Goal: Task Accomplishment & Management: Manage account settings

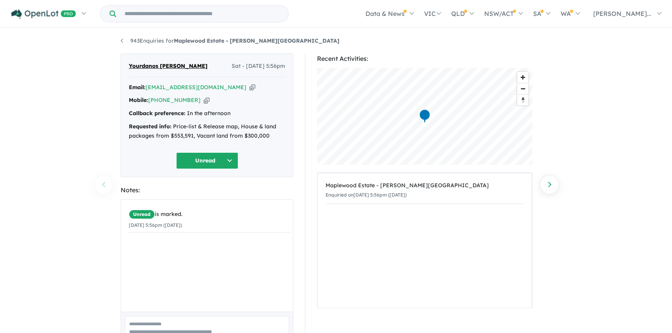
click at [209, 161] on button "Unread" at bounding box center [207, 160] width 62 height 17
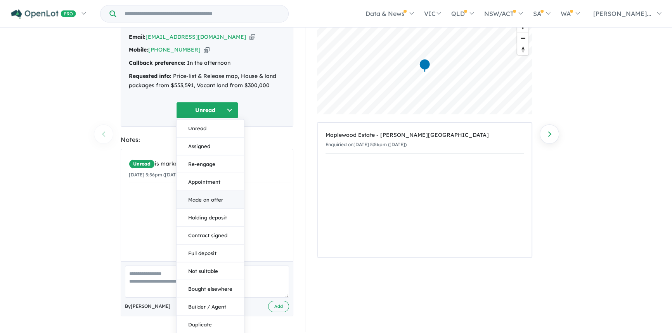
scroll to position [68, 0]
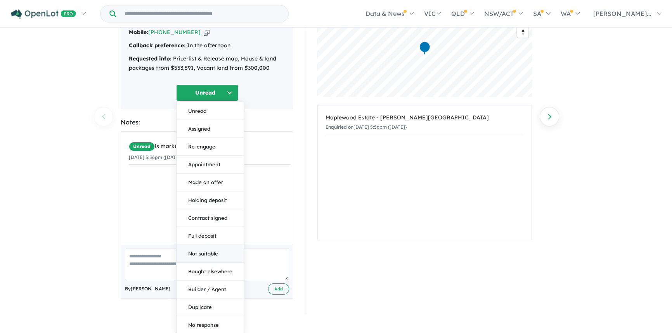
click at [214, 252] on button "Not suitable" at bounding box center [209, 254] width 67 height 18
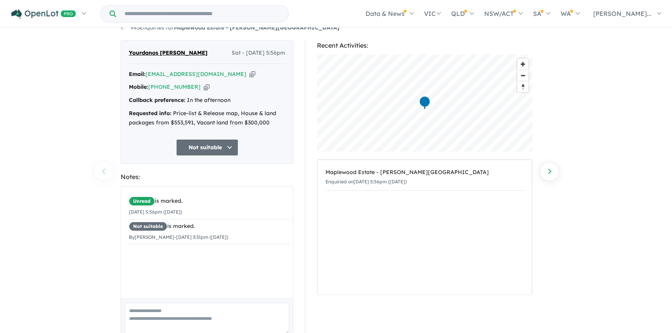
scroll to position [0, 0]
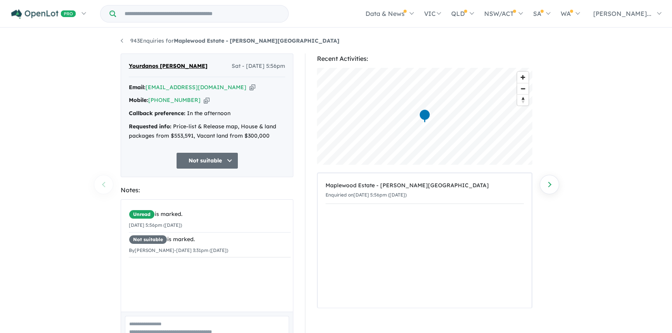
click at [204, 163] on button "Not suitable" at bounding box center [207, 160] width 62 height 17
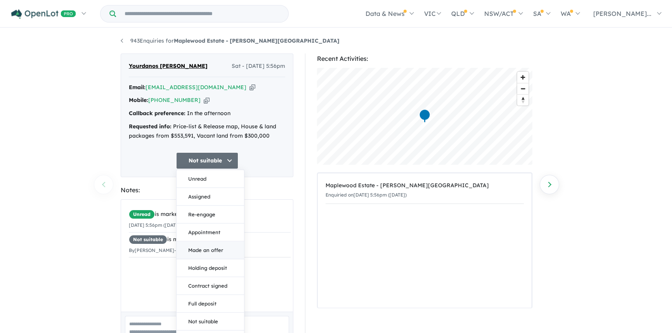
scroll to position [68, 0]
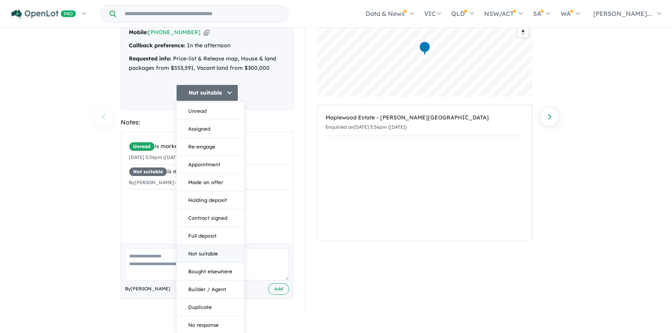
click at [212, 256] on button "Not suitable" at bounding box center [209, 254] width 67 height 18
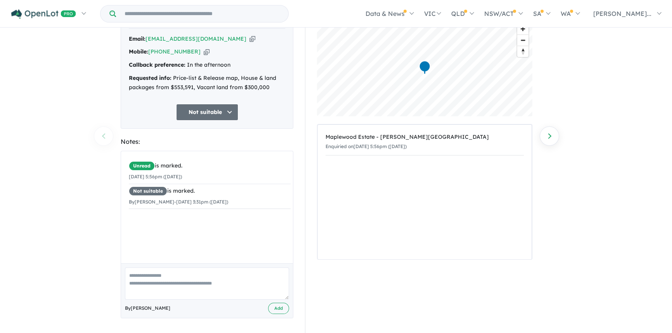
click at [173, 278] on textarea at bounding box center [207, 284] width 164 height 32
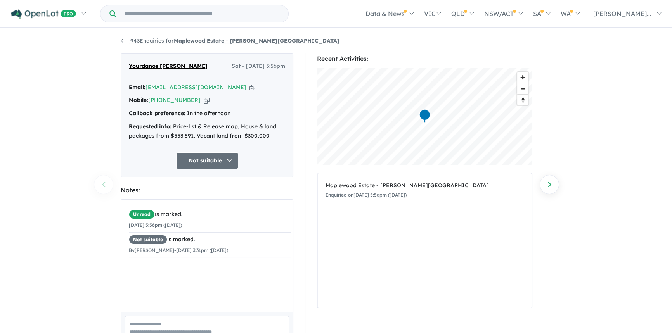
click at [201, 40] on strong "Maplewood Estate - [PERSON_NAME][GEOGRAPHIC_DATA]" at bounding box center [257, 40] width 166 height 7
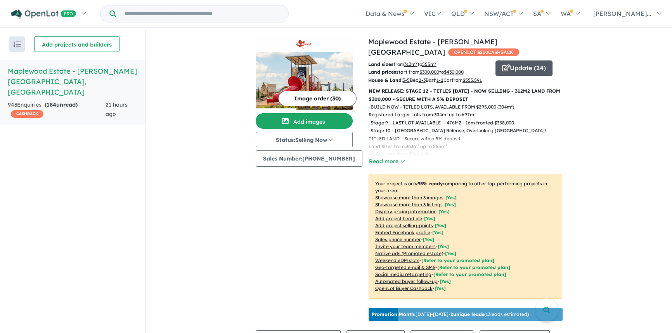
click at [515, 61] on button "Update ( 24 )" at bounding box center [523, 69] width 57 height 16
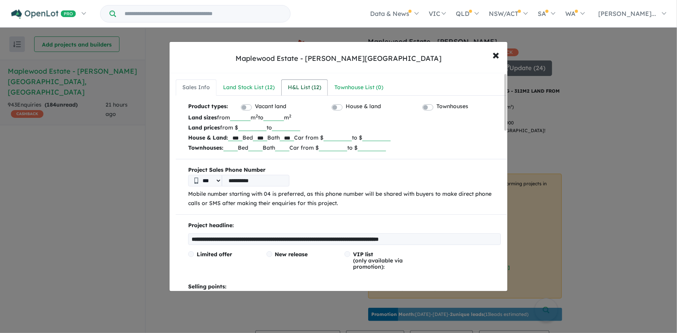
click at [297, 89] on div "H&L List ( 12 )" at bounding box center [304, 87] width 33 height 9
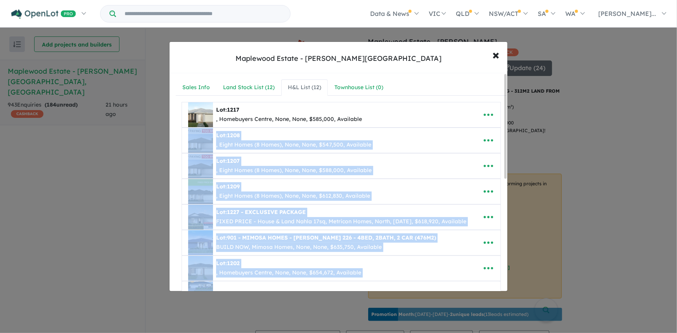
drag, startPoint x: 507, startPoint y: 110, endPoint x: 506, endPoint y: 115, distance: 5.1
click at [506, 115] on div "**********" at bounding box center [338, 182] width 338 height 218
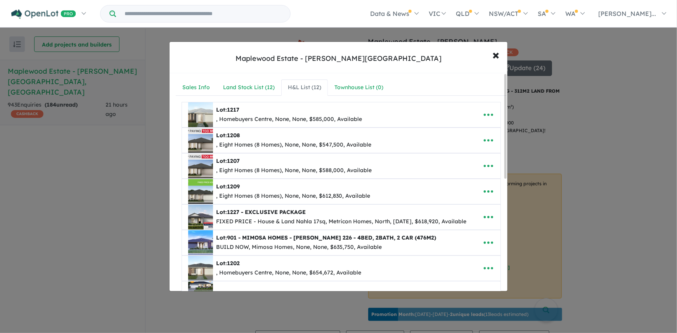
click at [632, 143] on div "**********" at bounding box center [338, 166] width 677 height 333
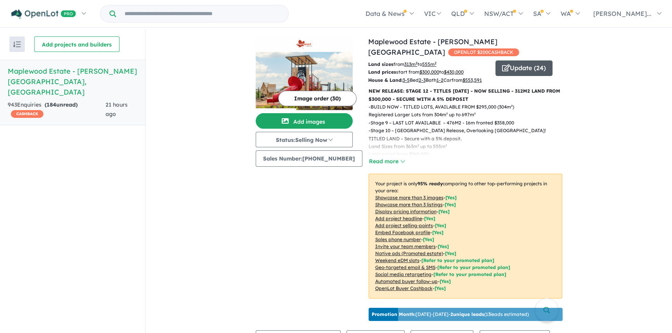
click at [513, 61] on button "Update ( 24 )" at bounding box center [523, 69] width 57 height 16
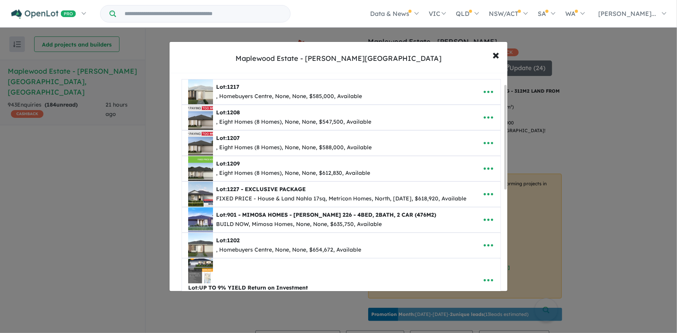
scroll to position [26, 0]
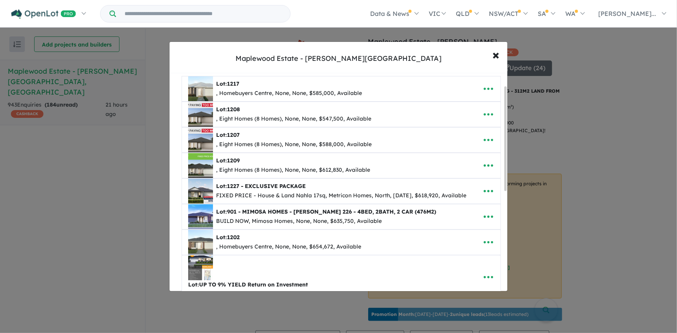
drag, startPoint x: 504, startPoint y: 123, endPoint x: 498, endPoint y: 135, distance: 13.7
click at [498, 135] on div "**********" at bounding box center [338, 182] width 338 height 218
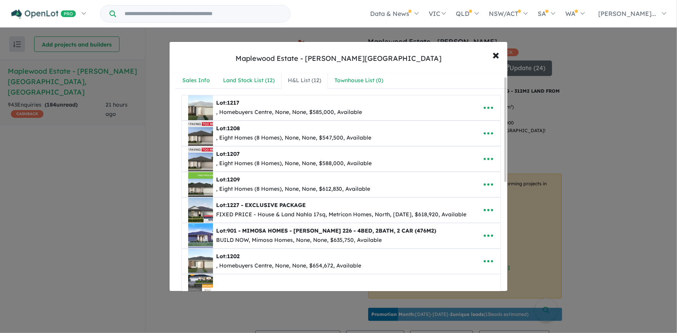
scroll to position [0, 0]
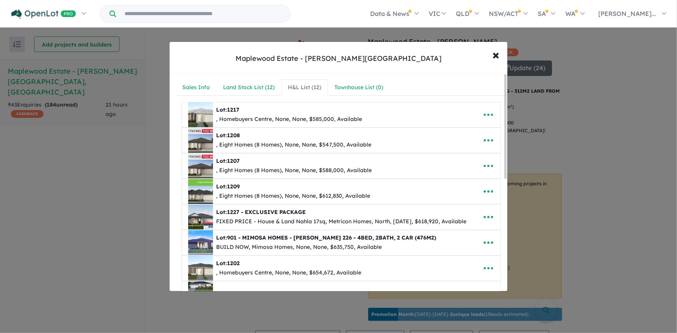
drag, startPoint x: 505, startPoint y: 188, endPoint x: 506, endPoint y: 81, distance: 107.1
click at [506, 81] on div at bounding box center [505, 126] width 2 height 105
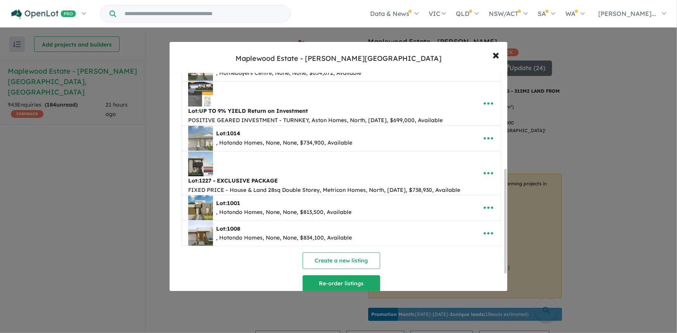
click at [337, 282] on button "Re-order listings" at bounding box center [342, 283] width 78 height 17
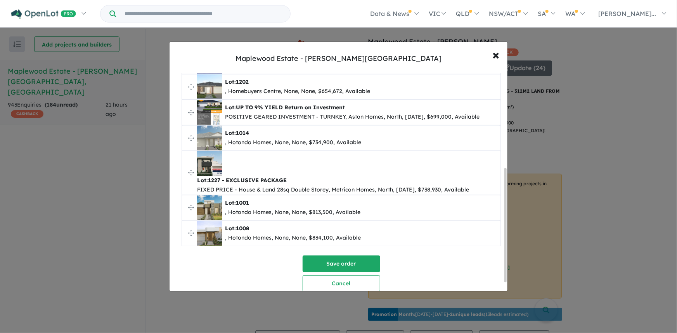
scroll to position [0, 0]
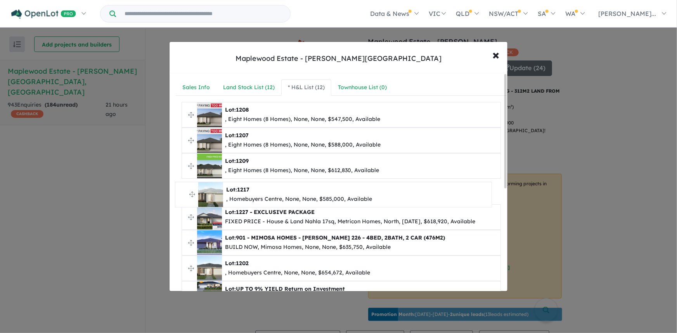
drag, startPoint x: 191, startPoint y: 114, endPoint x: 184, endPoint y: 194, distance: 80.2
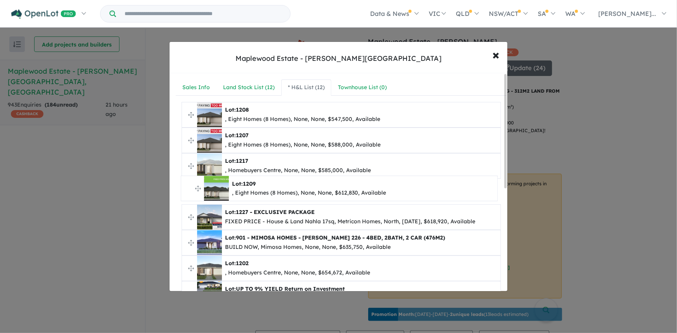
drag, startPoint x: 191, startPoint y: 166, endPoint x: 190, endPoint y: 192, distance: 25.6
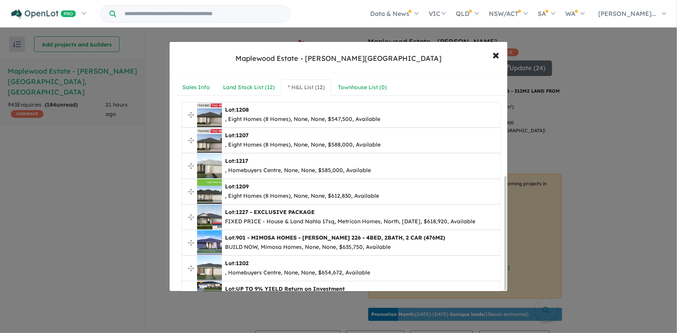
scroll to position [197, 0]
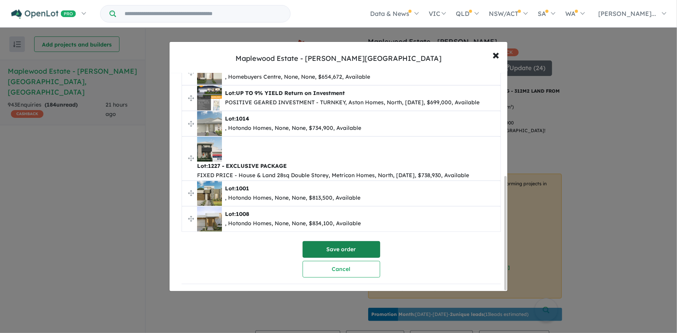
click at [344, 247] on button "Save order" at bounding box center [342, 249] width 78 height 17
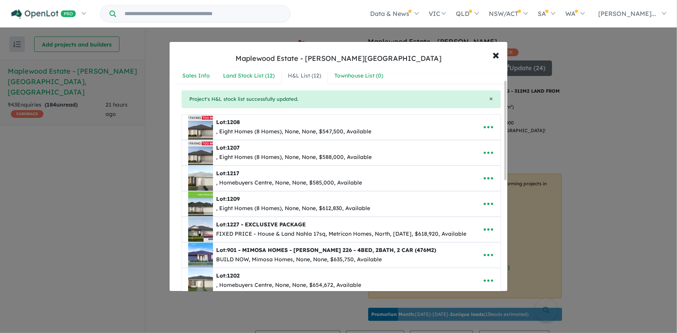
scroll to position [17, 0]
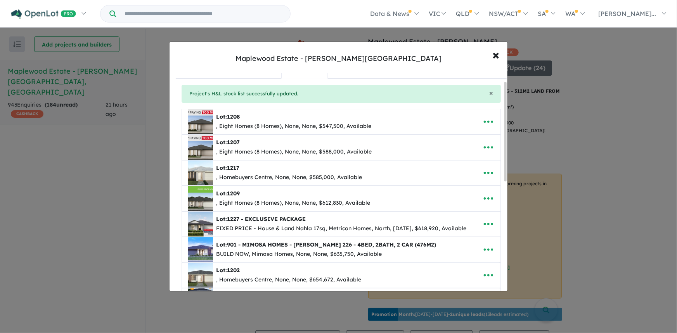
drag, startPoint x: 505, startPoint y: 161, endPoint x: 505, endPoint y: 169, distance: 7.8
click at [505, 169] on div at bounding box center [505, 132] width 2 height 100
click at [484, 147] on icon "button" at bounding box center [488, 147] width 9 height 2
click at [455, 166] on link "Edit" at bounding box center [471, 166] width 57 height 18
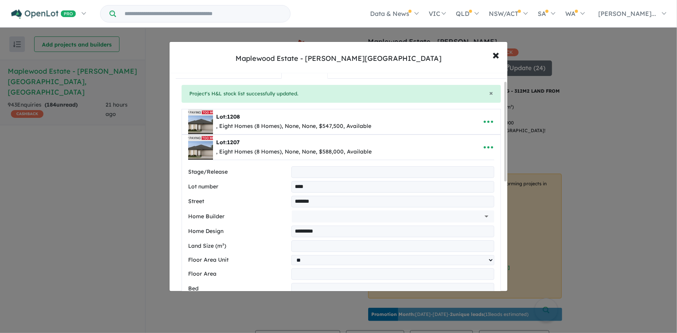
type input "**********"
click at [496, 57] on span "×" at bounding box center [496, 54] width 7 height 17
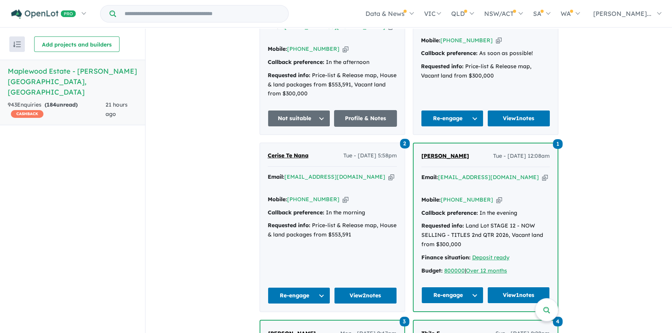
scroll to position [0, 0]
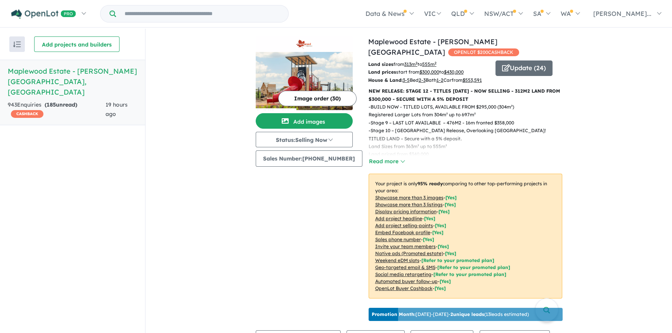
scroll to position [317, 0]
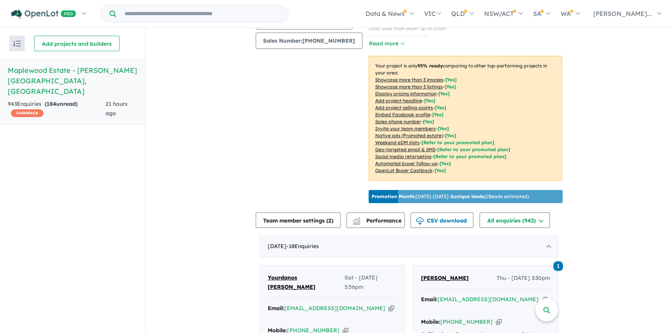
scroll to position [317, 0]
